Goal: Task Accomplishment & Management: Manage account settings

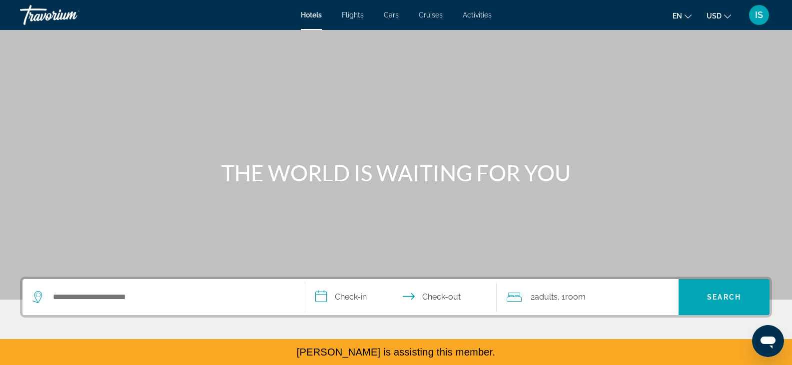
click at [754, 21] on div "IS" at bounding box center [759, 15] width 20 height 20
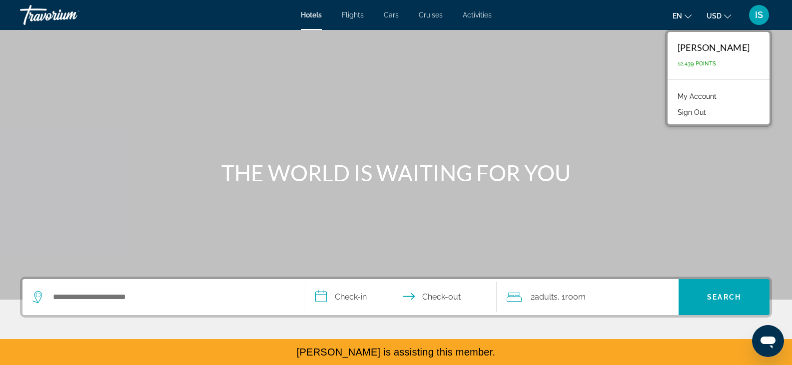
click at [706, 94] on link "My Account" at bounding box center [697, 96] width 49 height 13
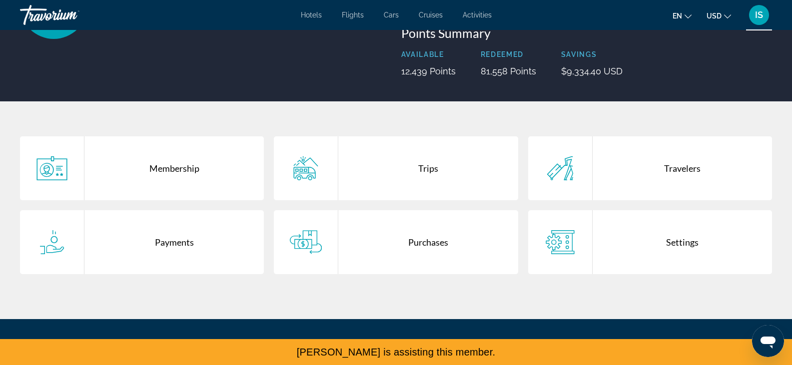
scroll to position [122, 0]
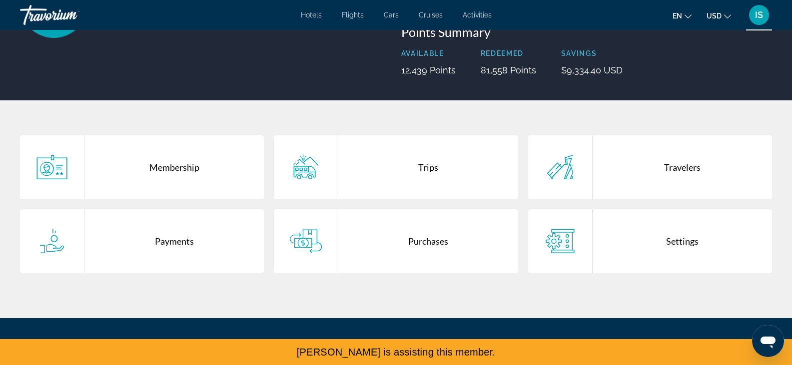
click at [393, 169] on div "Trips" at bounding box center [427, 167] width 179 height 64
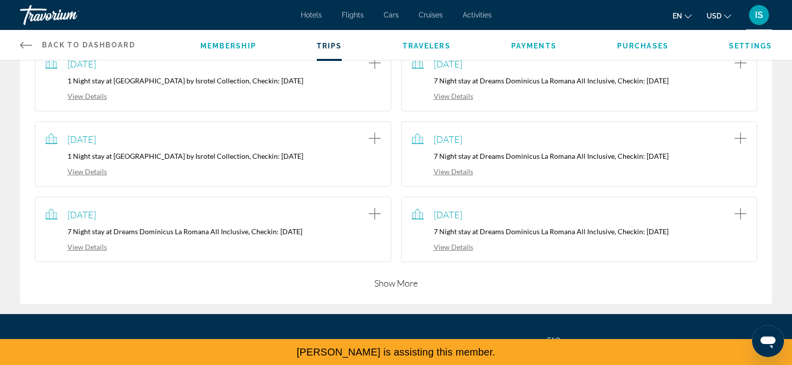
scroll to position [208, 0]
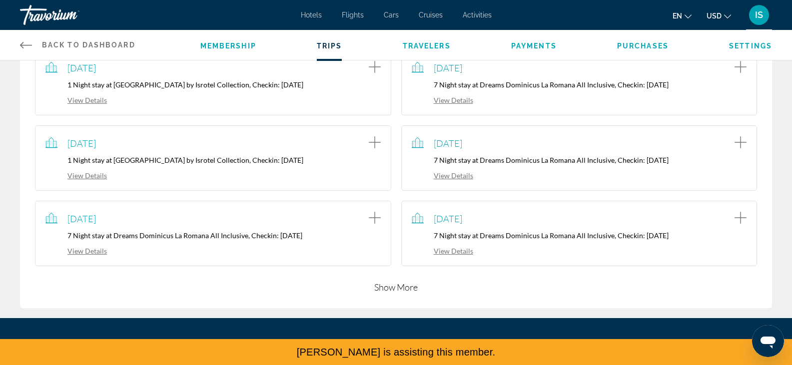
click at [403, 290] on button "Show More" at bounding box center [395, 287] width 43 height 12
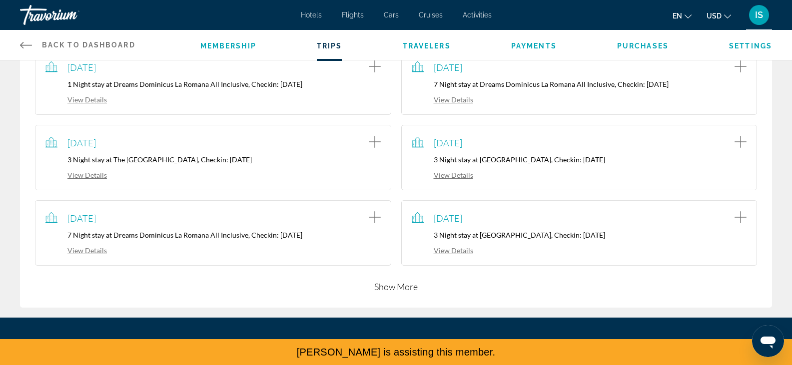
scroll to position [509, 0]
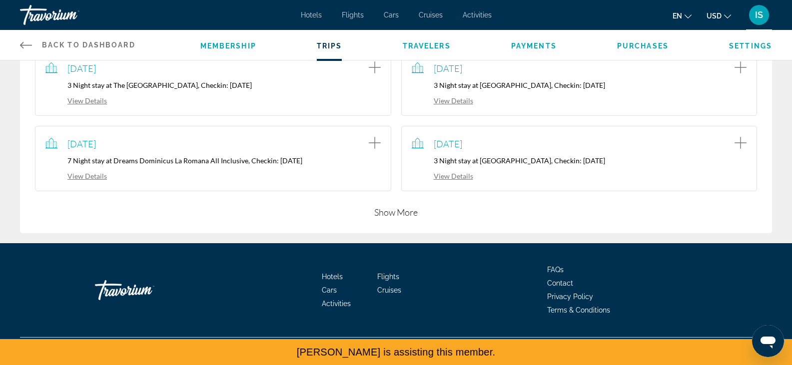
click at [392, 215] on button "Show More" at bounding box center [395, 212] width 43 height 12
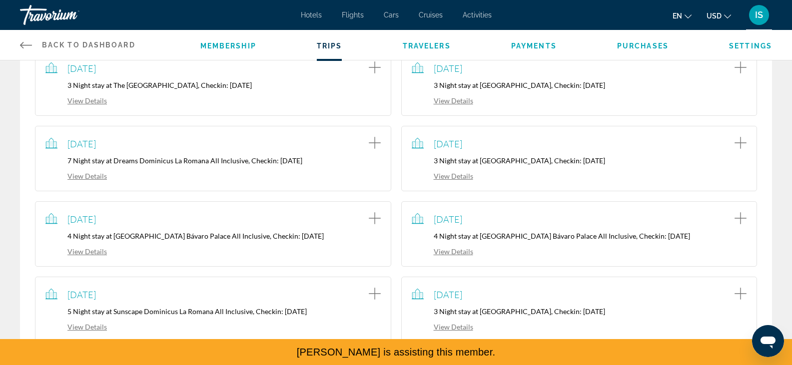
scroll to position [736, 0]
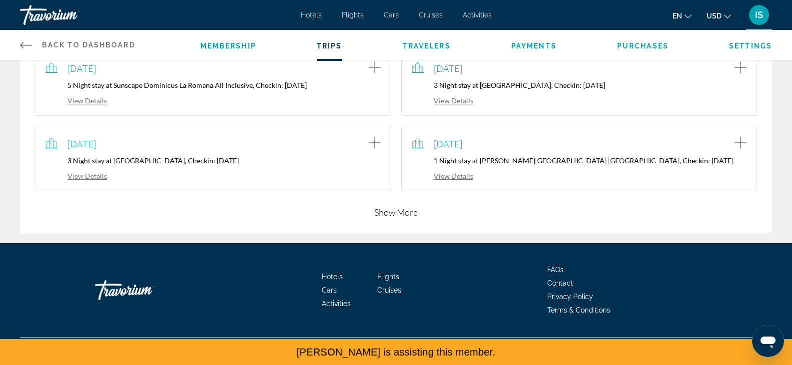
click at [390, 212] on button "Show More" at bounding box center [395, 212] width 43 height 12
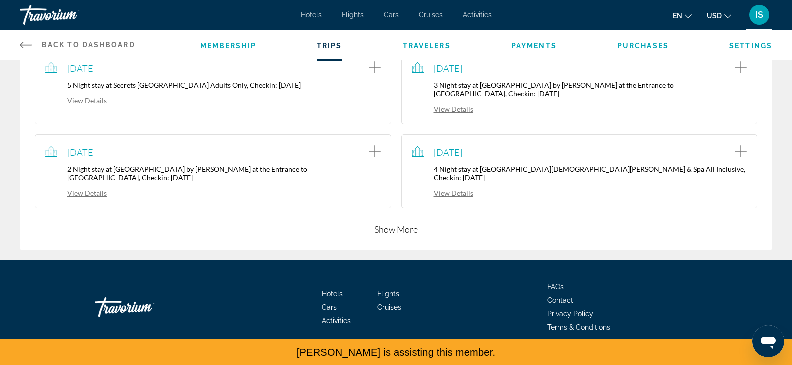
click at [394, 223] on button "Show More" at bounding box center [395, 229] width 43 height 12
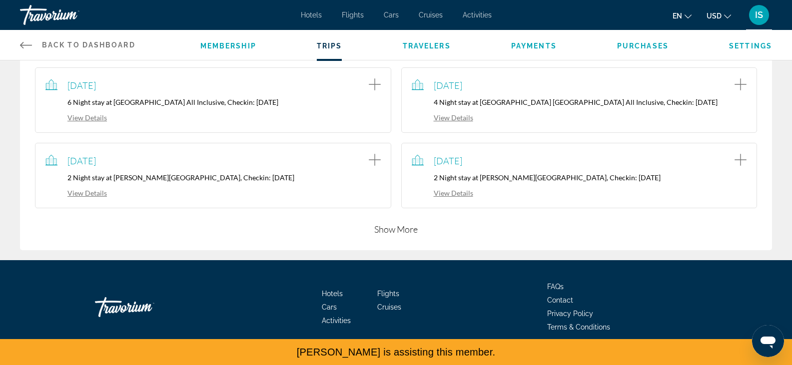
click at [394, 223] on button "Show More" at bounding box center [395, 229] width 43 height 12
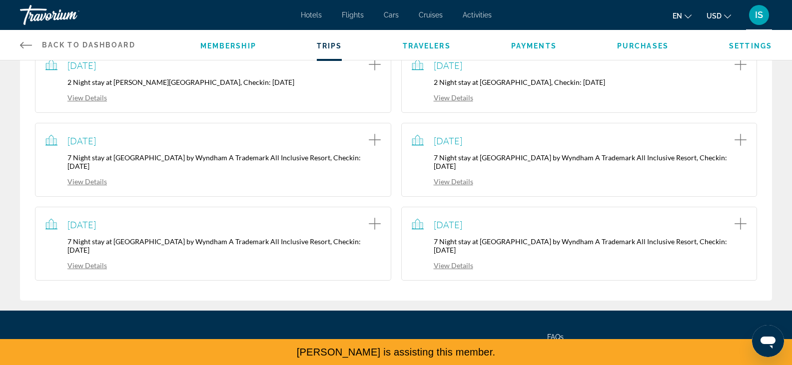
scroll to position [1628, 0]
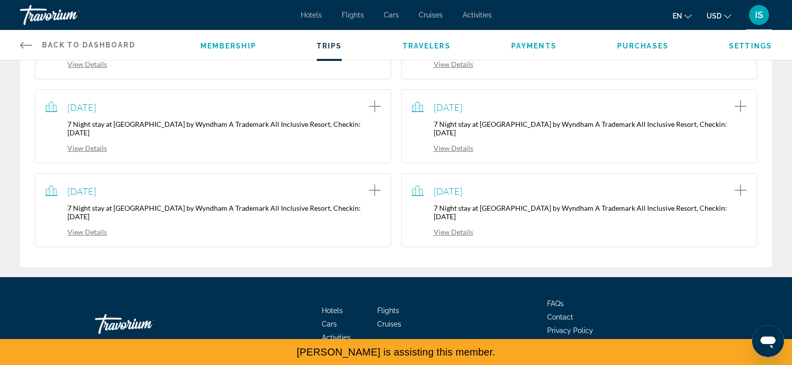
click at [455, 228] on link "View Details" at bounding box center [442, 232] width 61 height 8
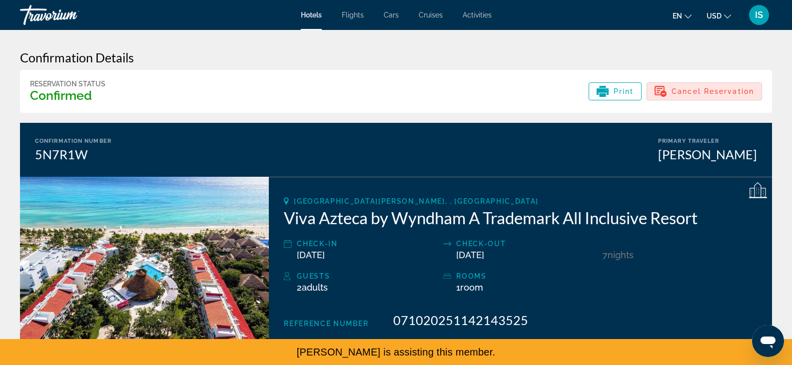
click at [699, 94] on span "Cancel Reservation" at bounding box center [713, 91] width 82 height 8
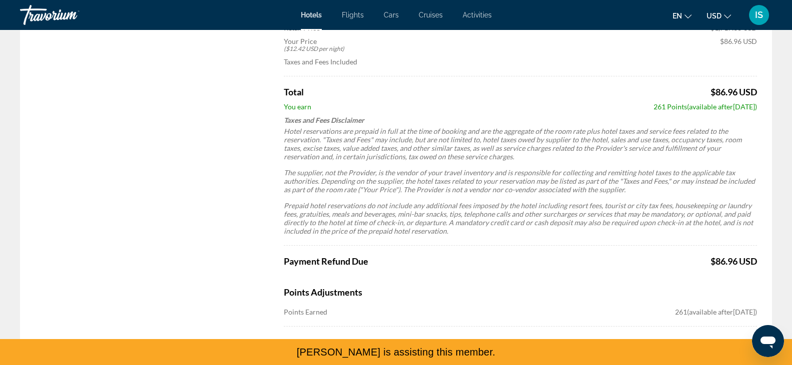
scroll to position [711, 0]
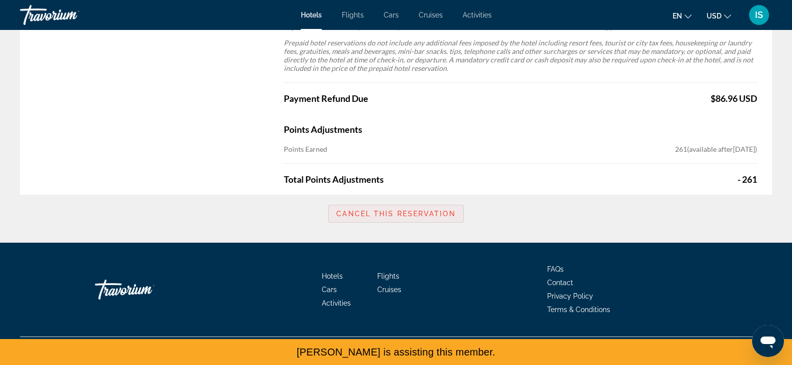
click at [407, 219] on span "Main content" at bounding box center [396, 214] width 134 height 24
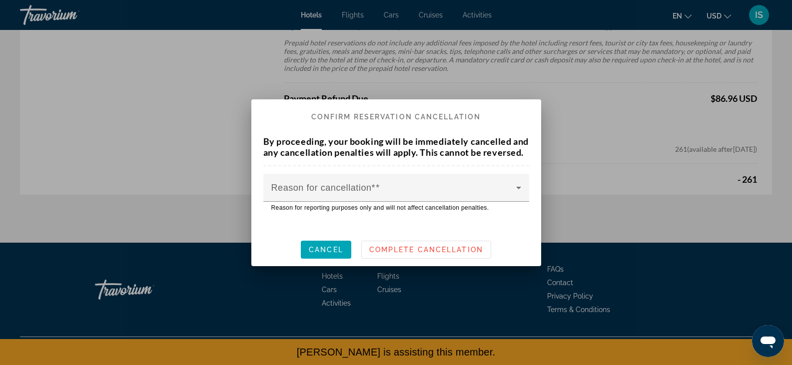
scroll to position [0, 0]
click at [376, 190] on span at bounding box center [377, 187] width 4 height 10
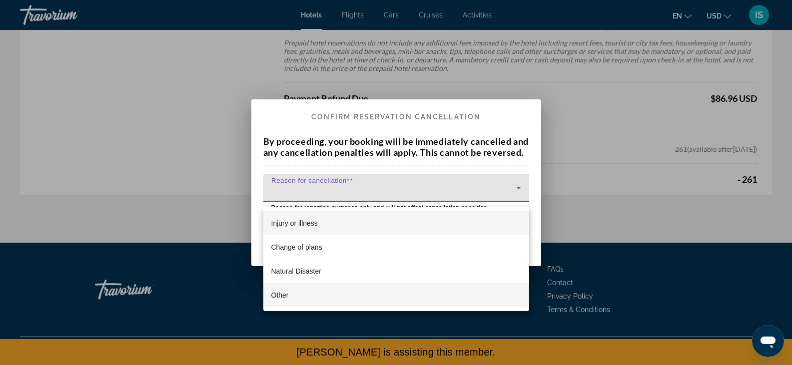
click at [289, 295] on mat-option "Other" at bounding box center [396, 295] width 266 height 24
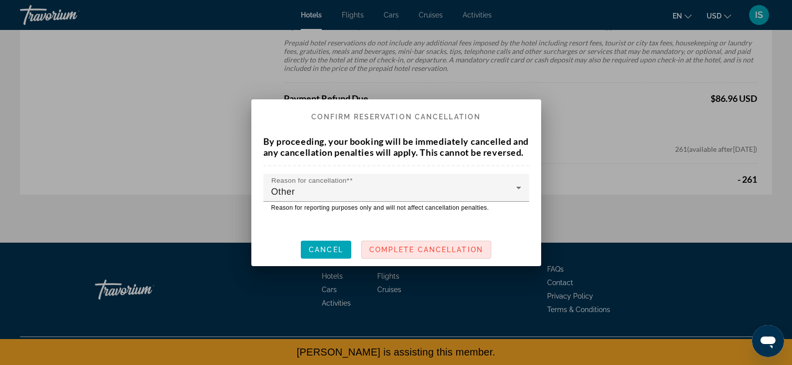
click at [408, 254] on span "Complete Cancellation" at bounding box center [426, 250] width 114 height 8
